Goal: Task Accomplishment & Management: Use online tool/utility

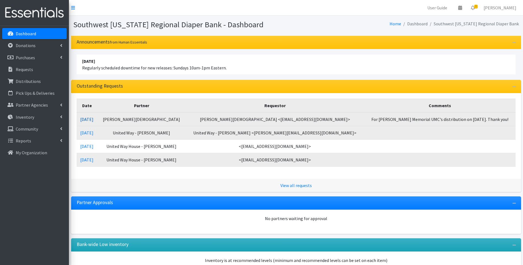
click at [93, 118] on link "[DATE]" at bounding box center [86, 120] width 13 height 6
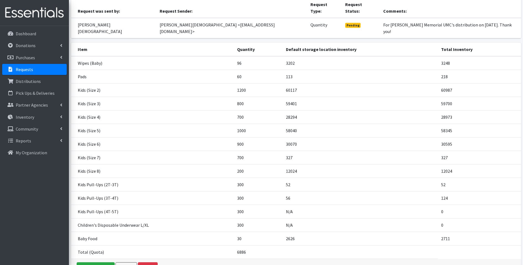
scroll to position [74, 0]
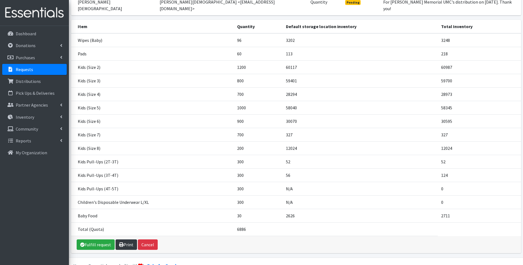
click at [130, 239] on link "Print" at bounding box center [125, 244] width 21 height 10
click at [33, 18] on img at bounding box center [34, 13] width 64 height 18
